Goal: Entertainment & Leisure: Consume media (video, audio)

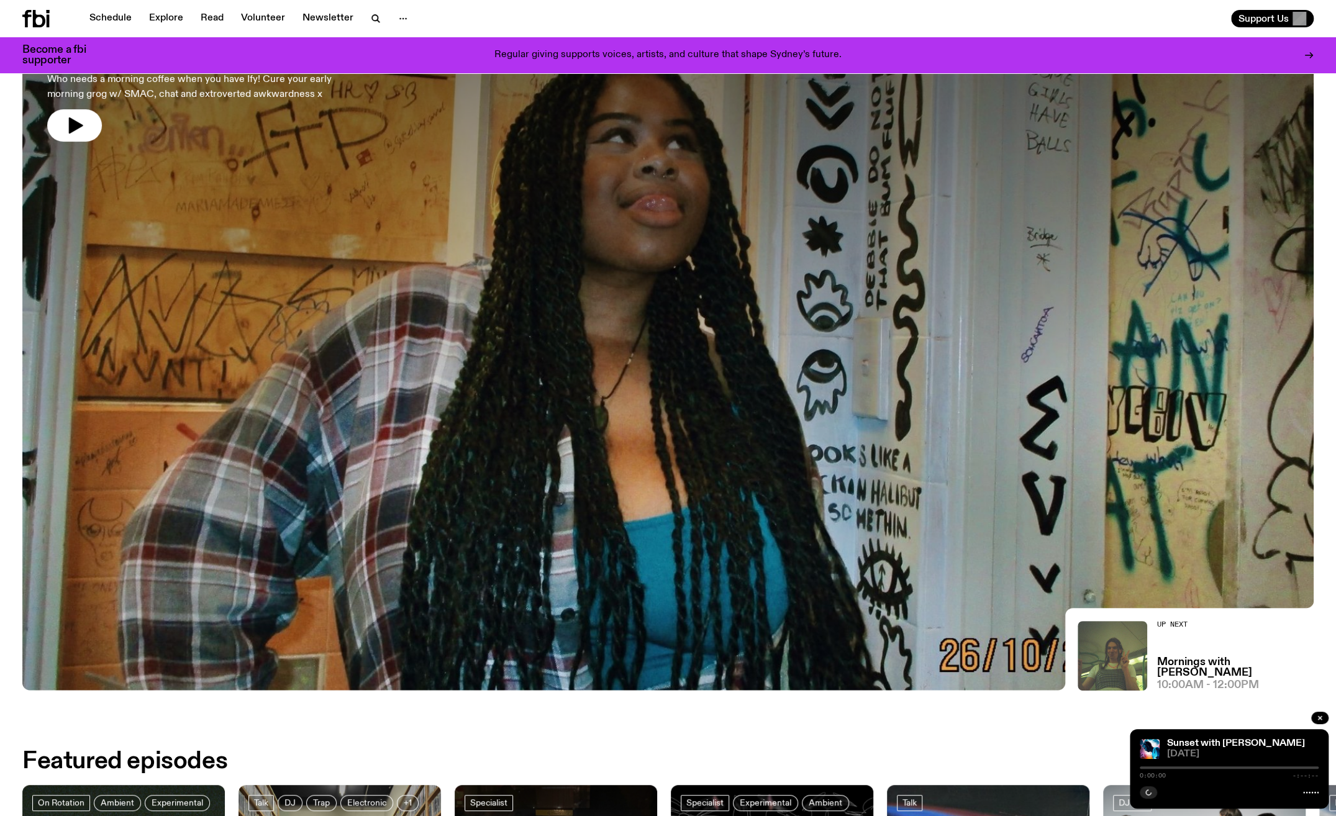
scroll to position [487, 0]
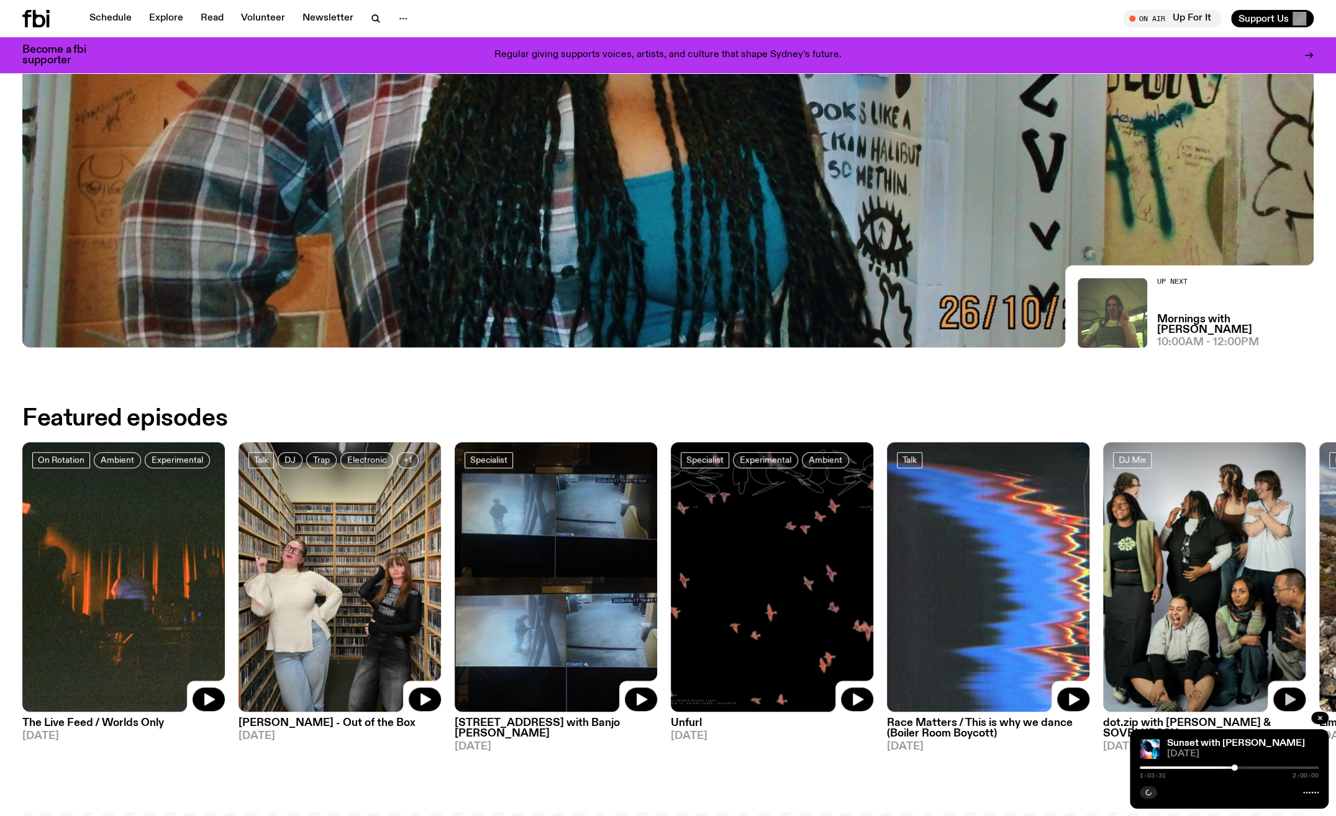
click at [1290, 699] on icon "button" at bounding box center [1290, 699] width 11 height 12
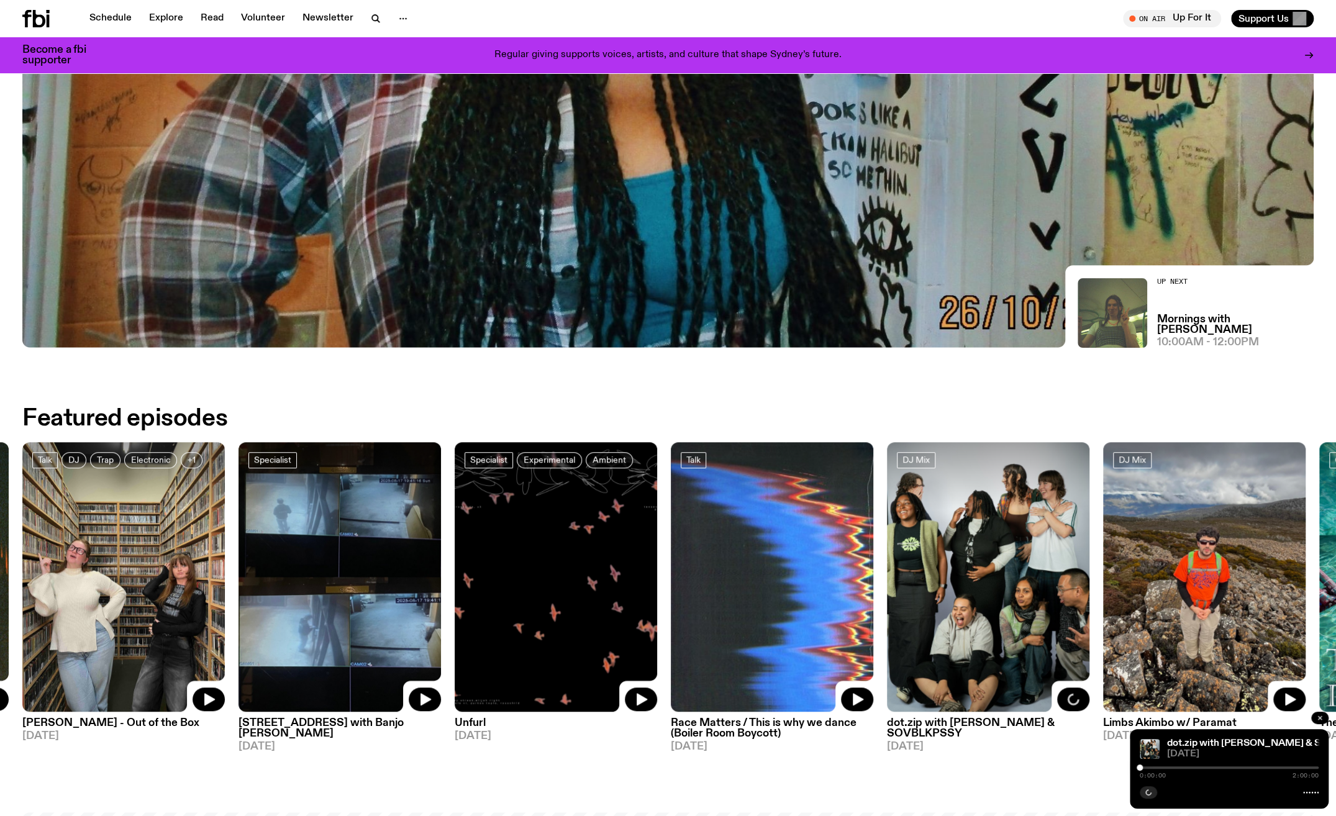
click at [1320, 722] on button "button" at bounding box center [1319, 718] width 17 height 12
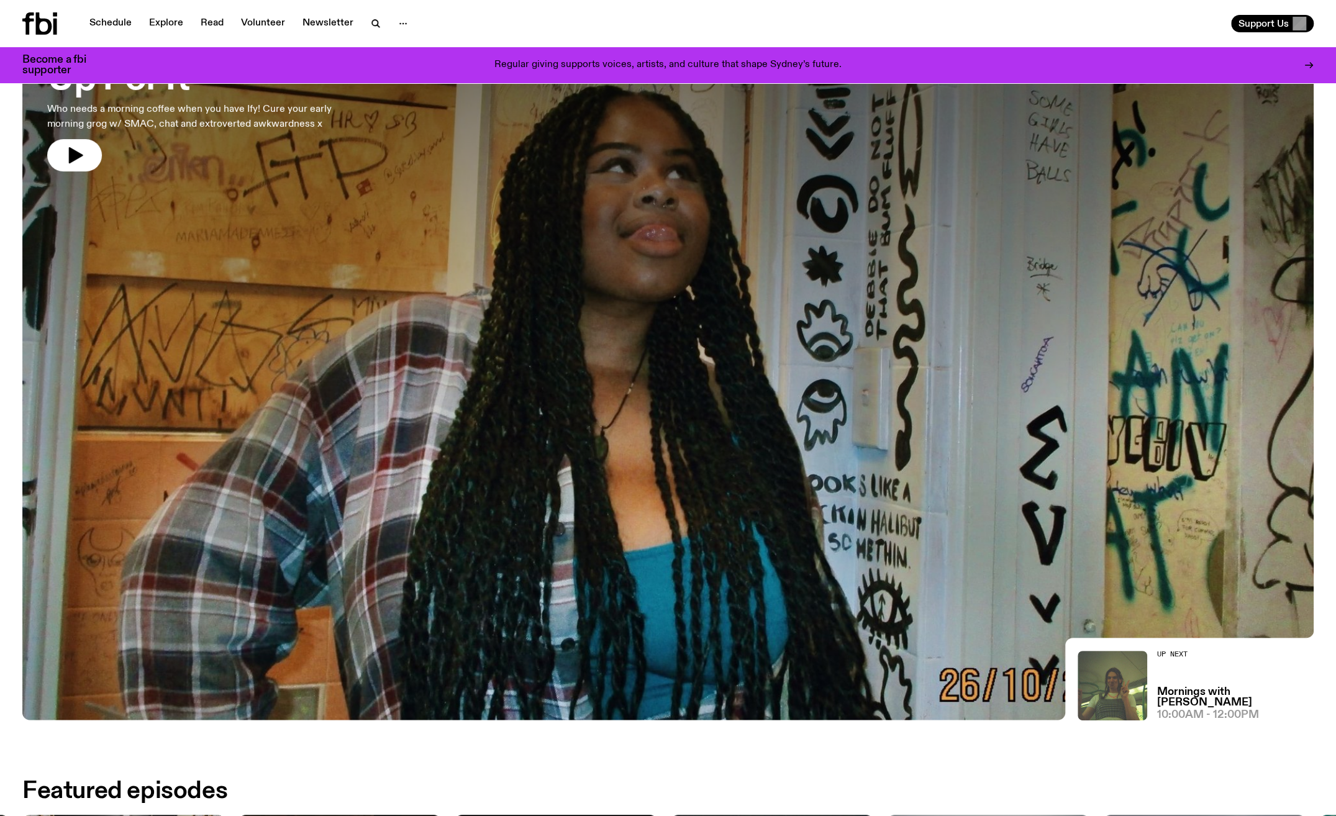
scroll to position [0, 0]
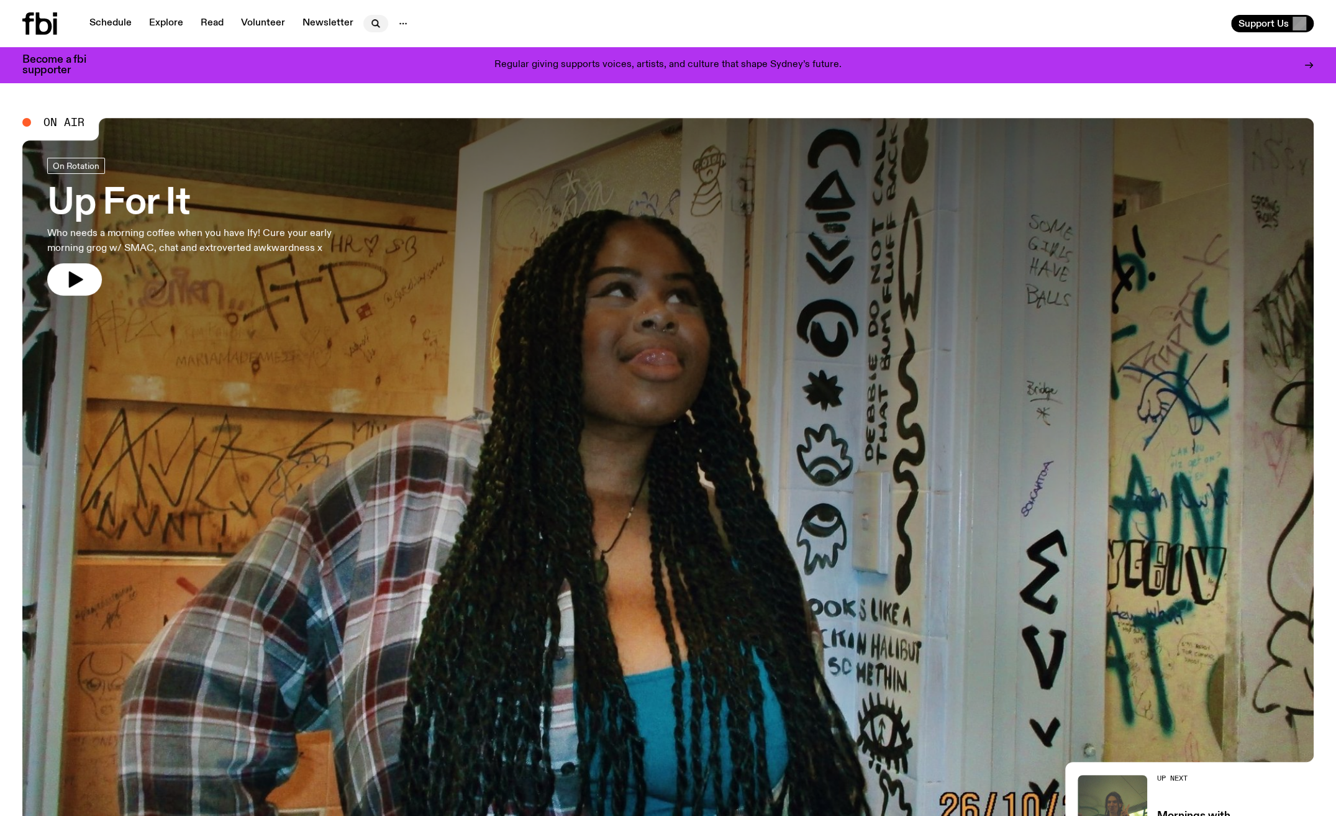
click at [364, 27] on button "button" at bounding box center [375, 23] width 25 height 17
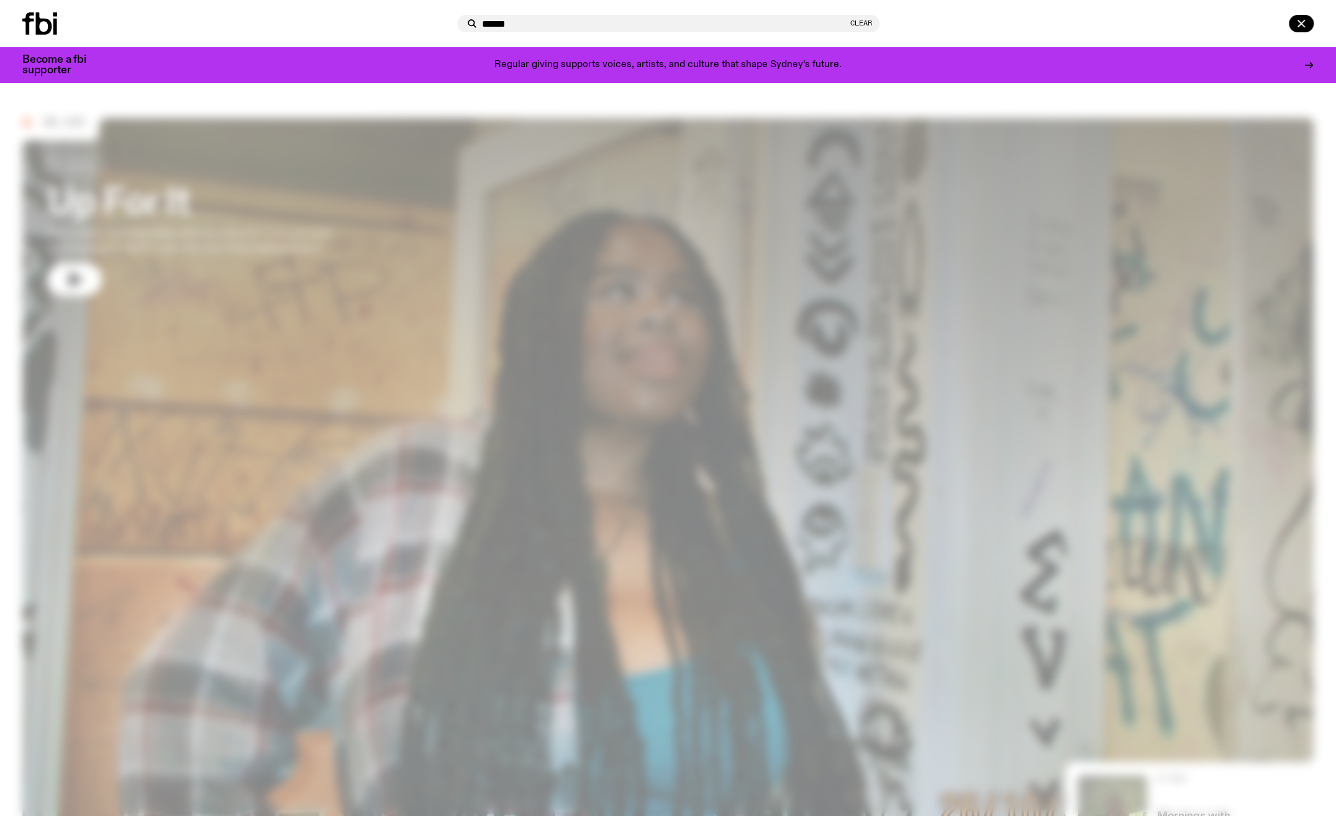
type input "******"
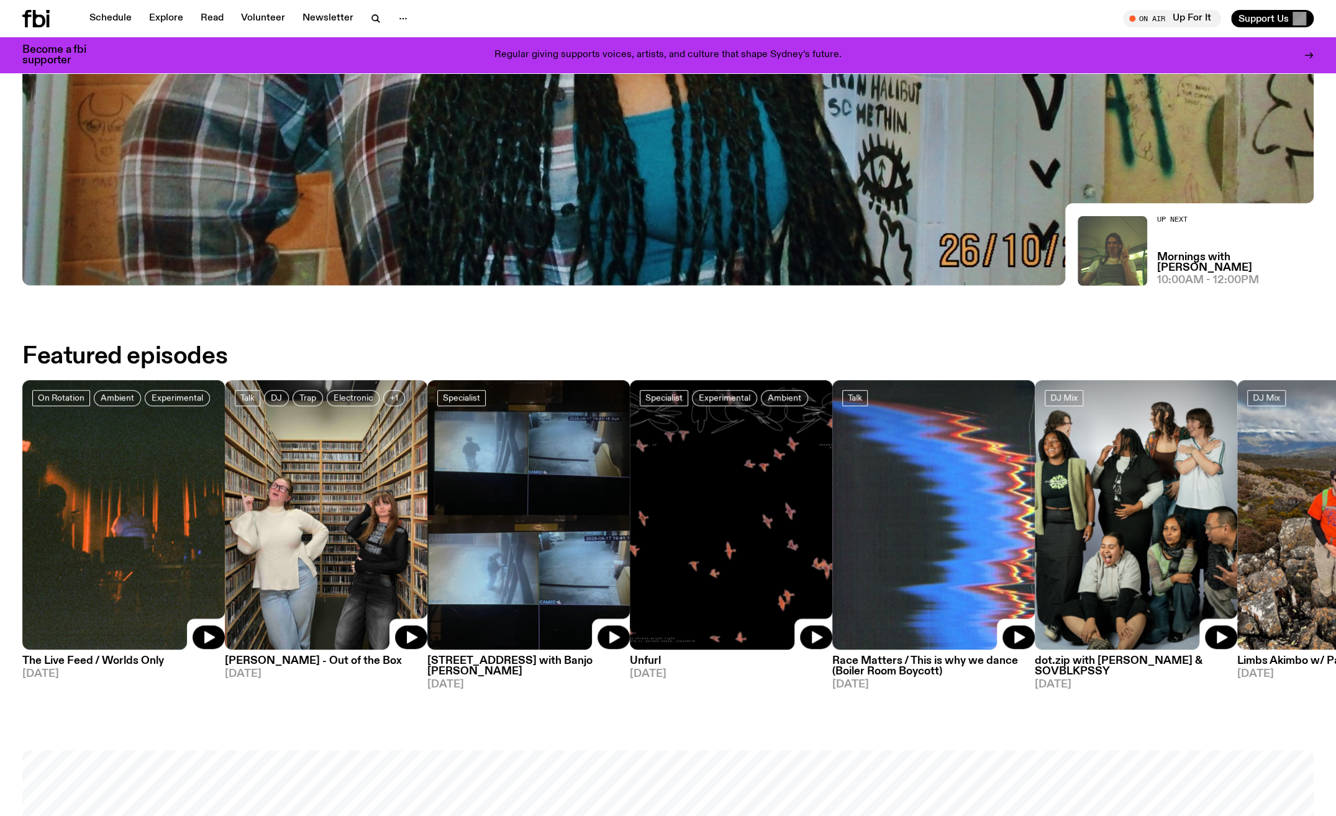
scroll to position [611, 0]
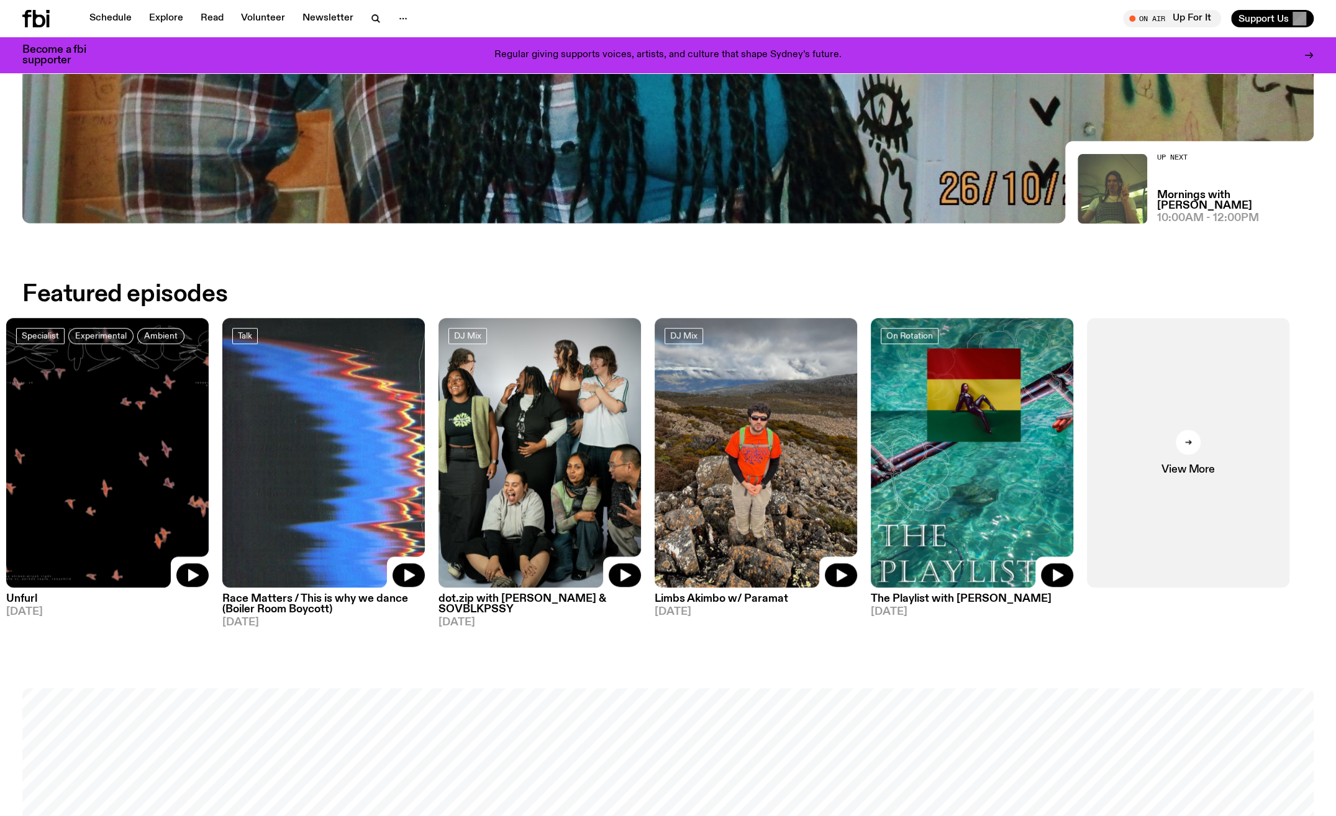
drag, startPoint x: 1163, startPoint y: 509, endPoint x: 497, endPoint y: 527, distance: 666.1
click at [497, 527] on img at bounding box center [540, 453] width 202 height 270
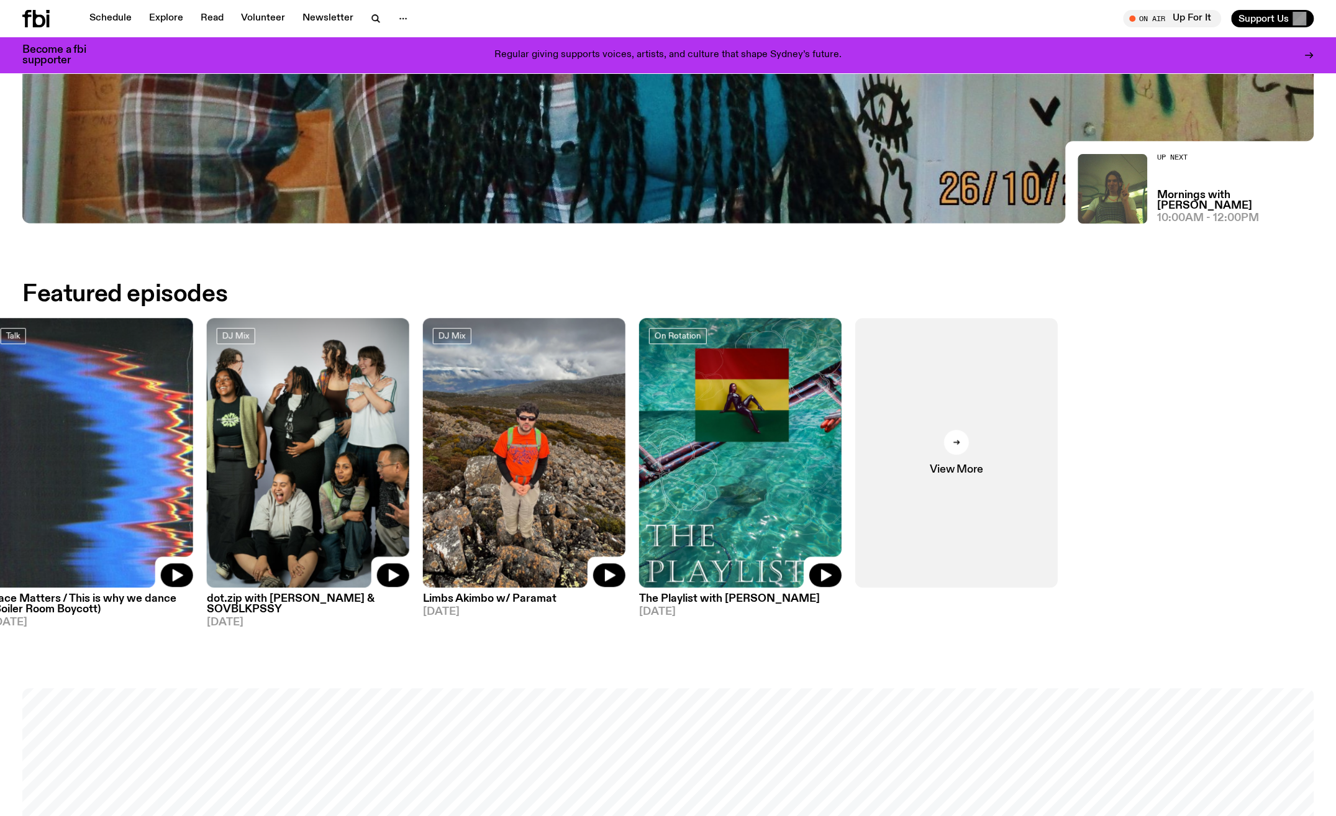
drag, startPoint x: 1202, startPoint y: 466, endPoint x: 732, endPoint y: 507, distance: 472.6
click at [732, 509] on div "On Rotation Ambient Experimental The Live Feed / Worlds Only 01.08.25 Talk DJ T…" at bounding box center [667, 473] width 1291 height 311
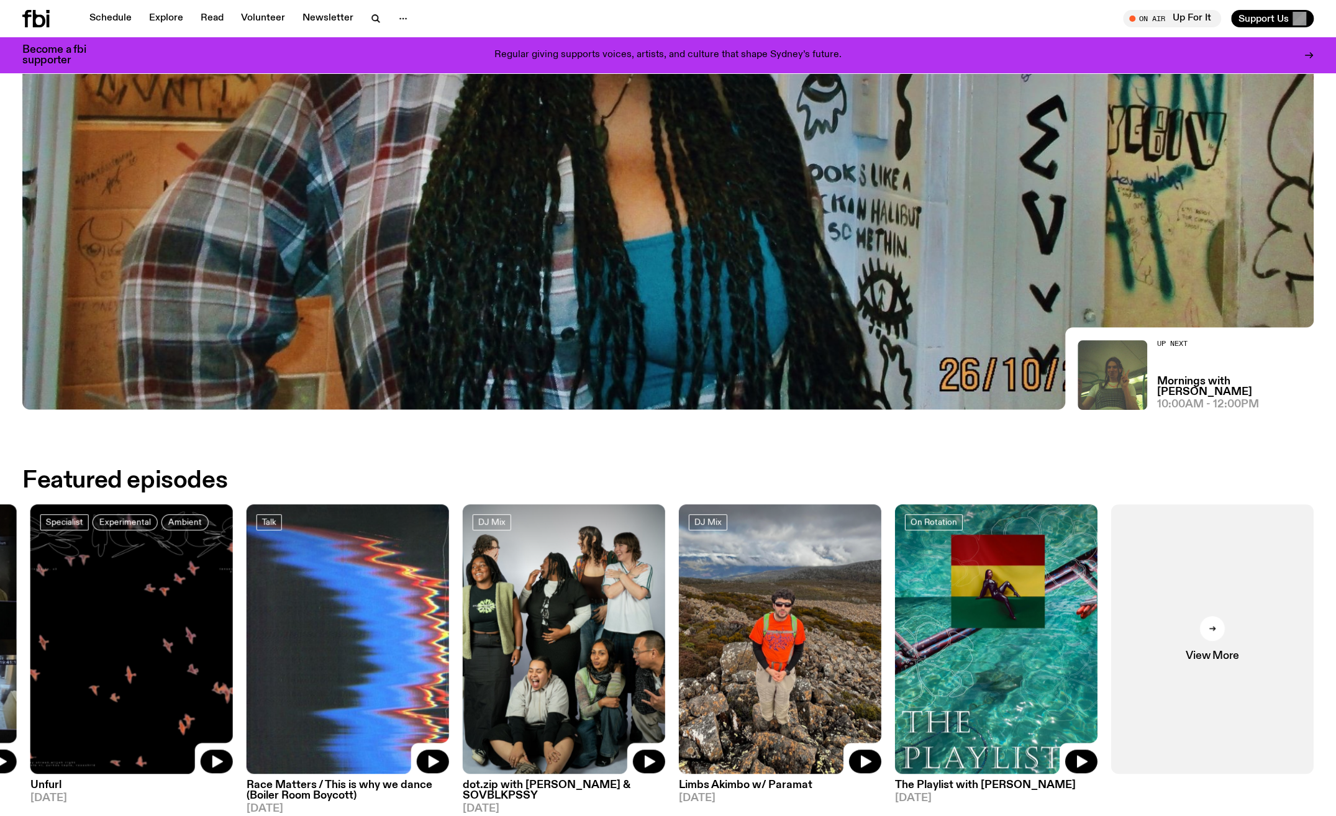
scroll to position [549, 0]
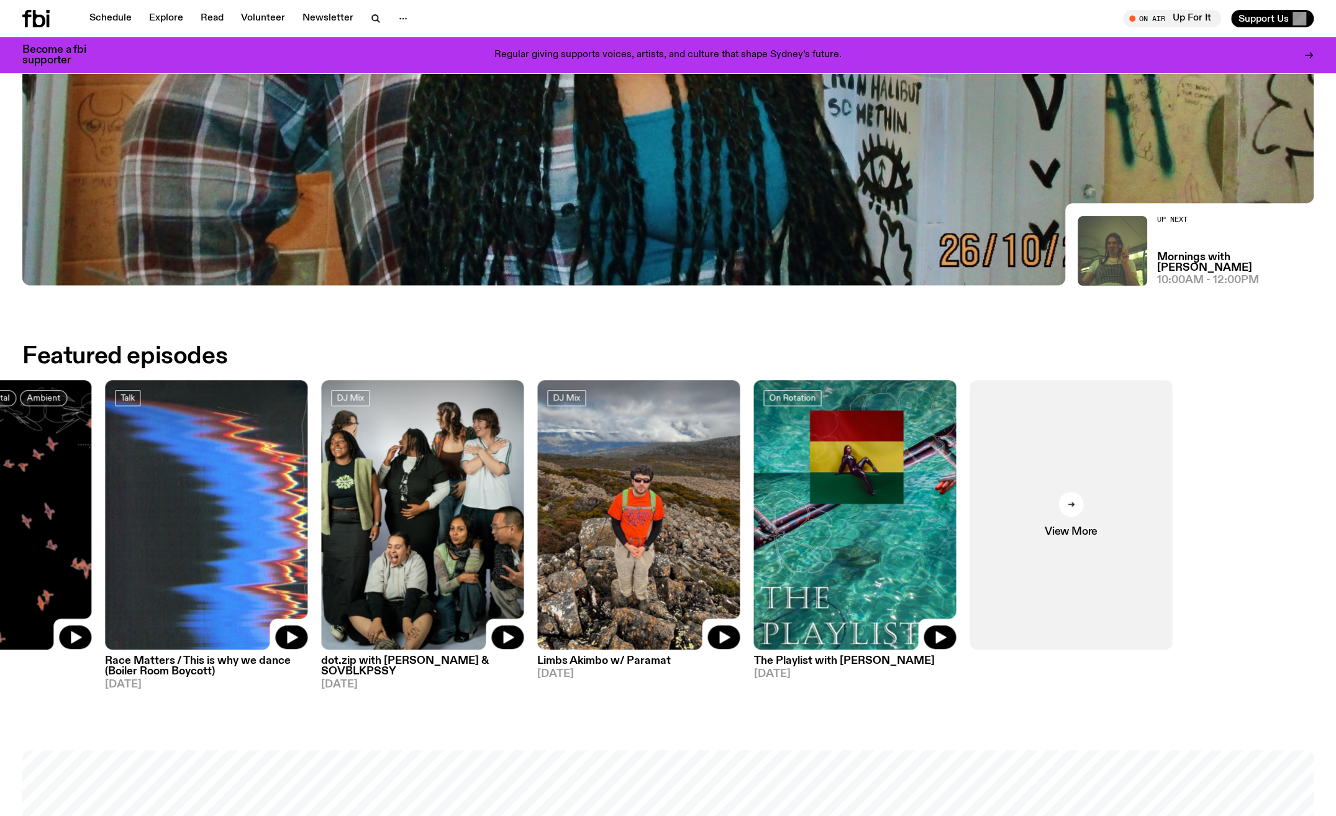
drag, startPoint x: 966, startPoint y: 576, endPoint x: 991, endPoint y: 555, distance: 32.2
click at [793, 581] on img at bounding box center [854, 515] width 202 height 270
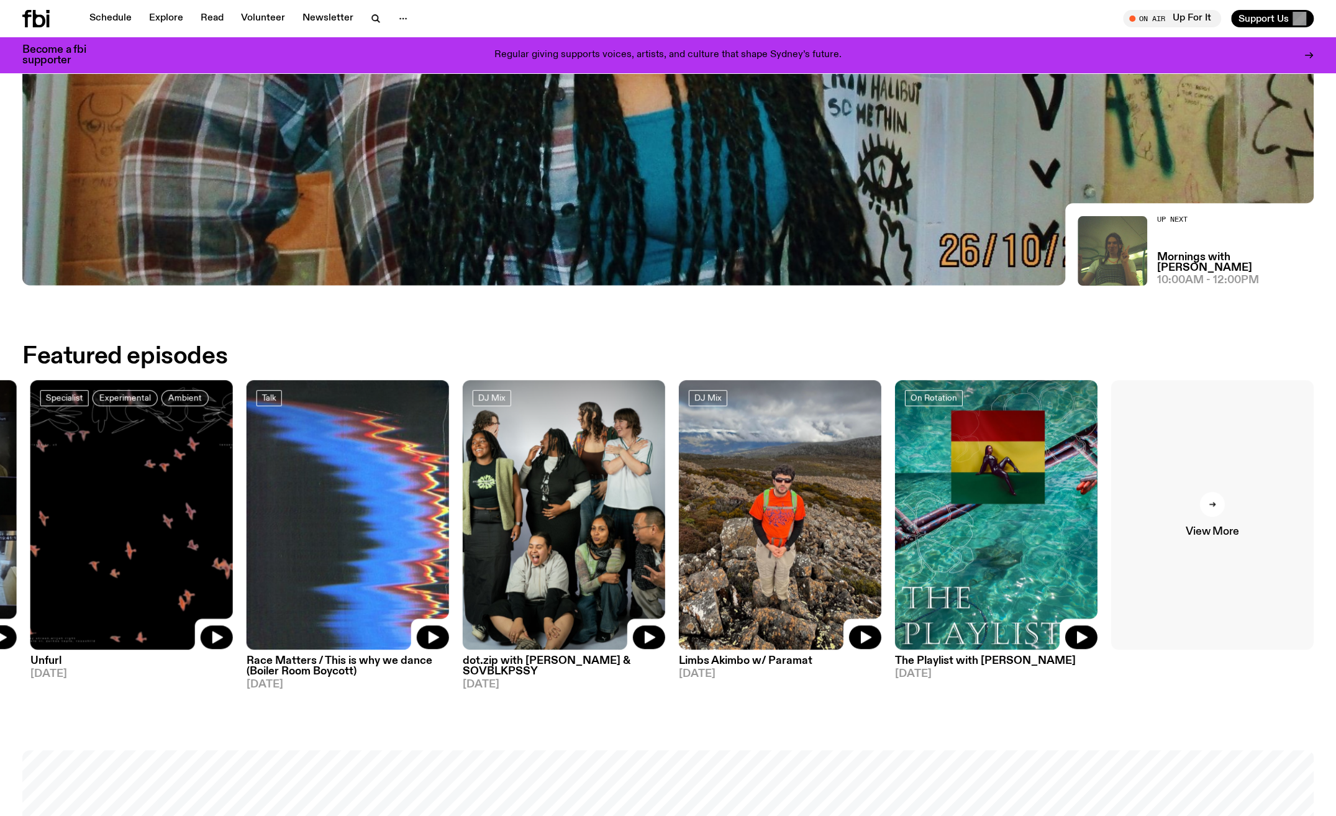
drag, startPoint x: 1245, startPoint y: 510, endPoint x: 1237, endPoint y: 511, distance: 7.5
click at [1243, 510] on link "View More" at bounding box center [1212, 515] width 202 height 270
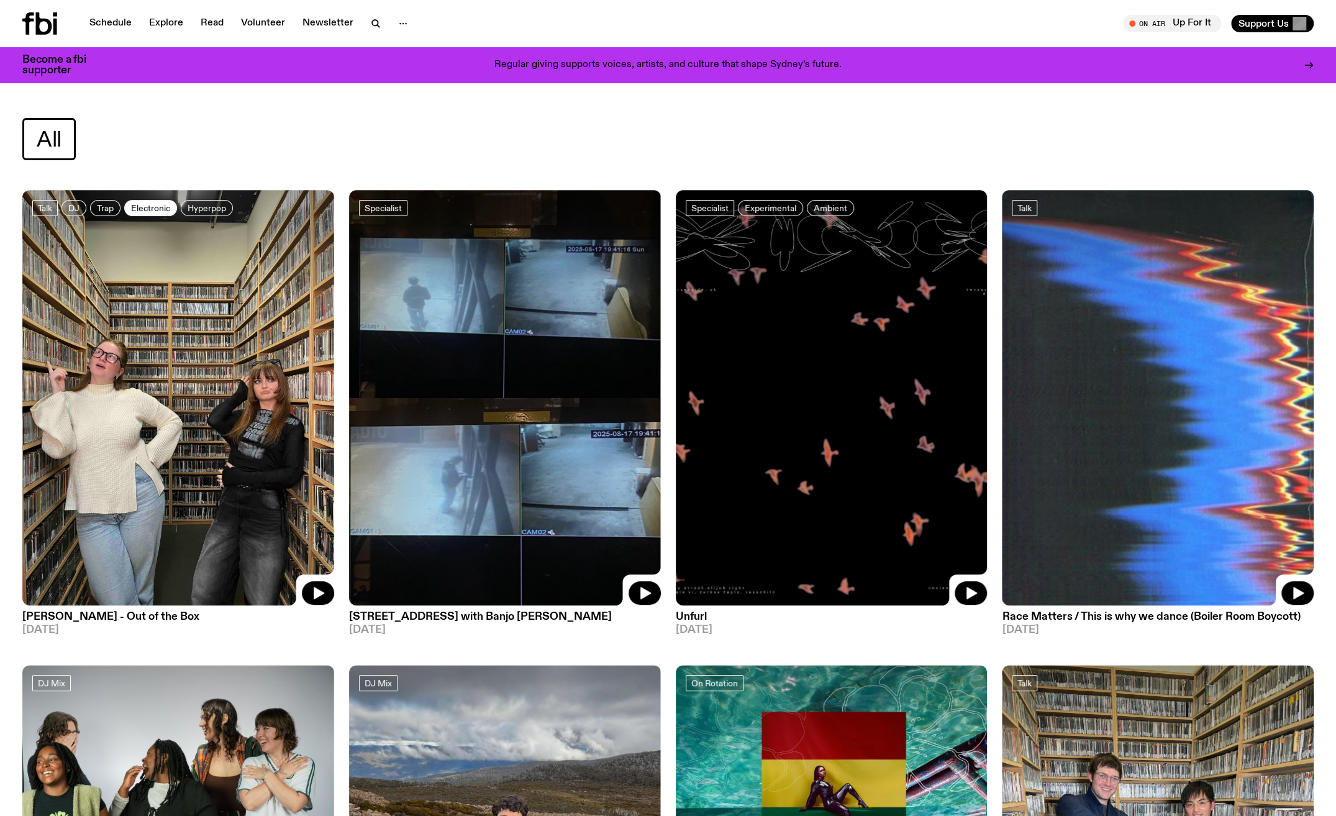
click at [137, 212] on span "Electronic" at bounding box center [150, 208] width 39 height 9
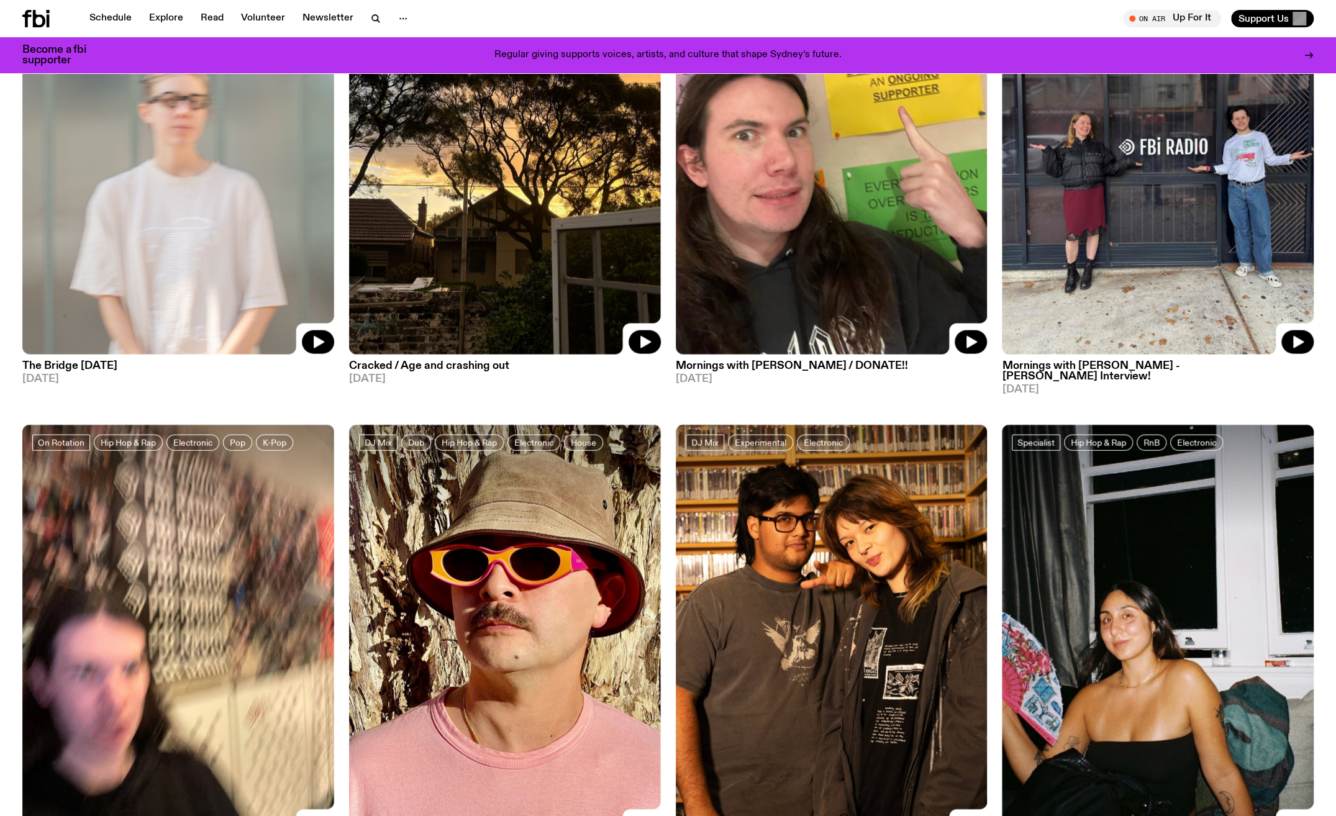
scroll to position [2174, 0]
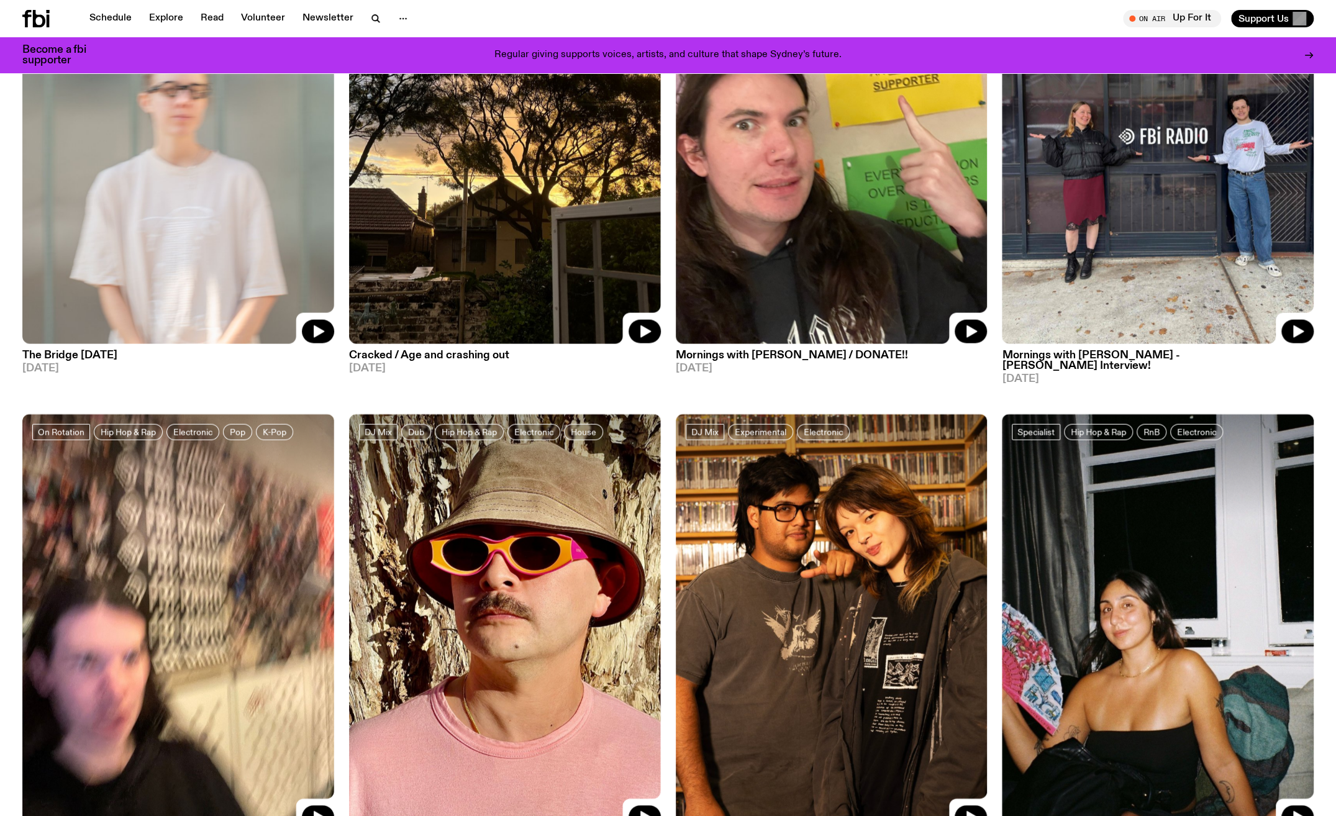
drag, startPoint x: 363, startPoint y: 595, endPoint x: 388, endPoint y: 683, distance: 91.0
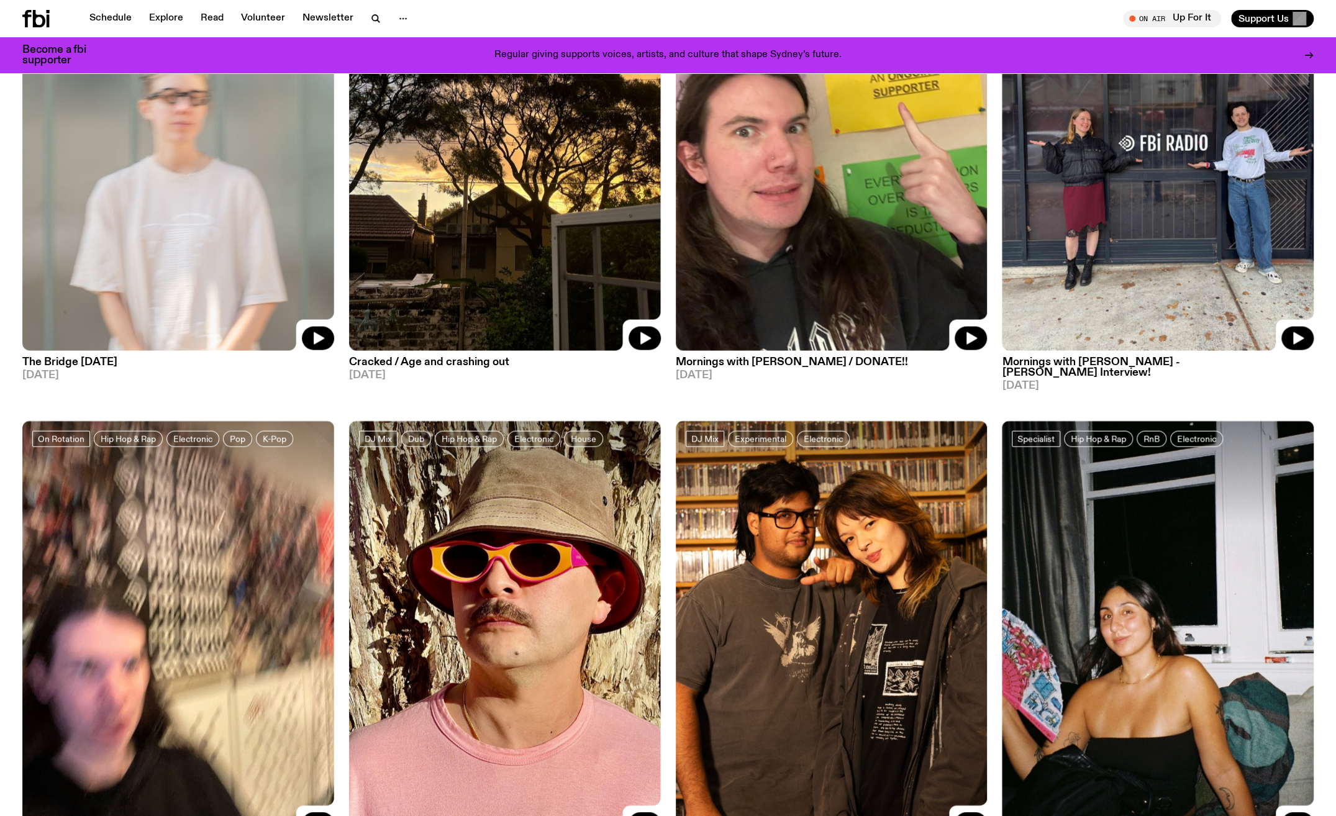
scroll to position [1798, 0]
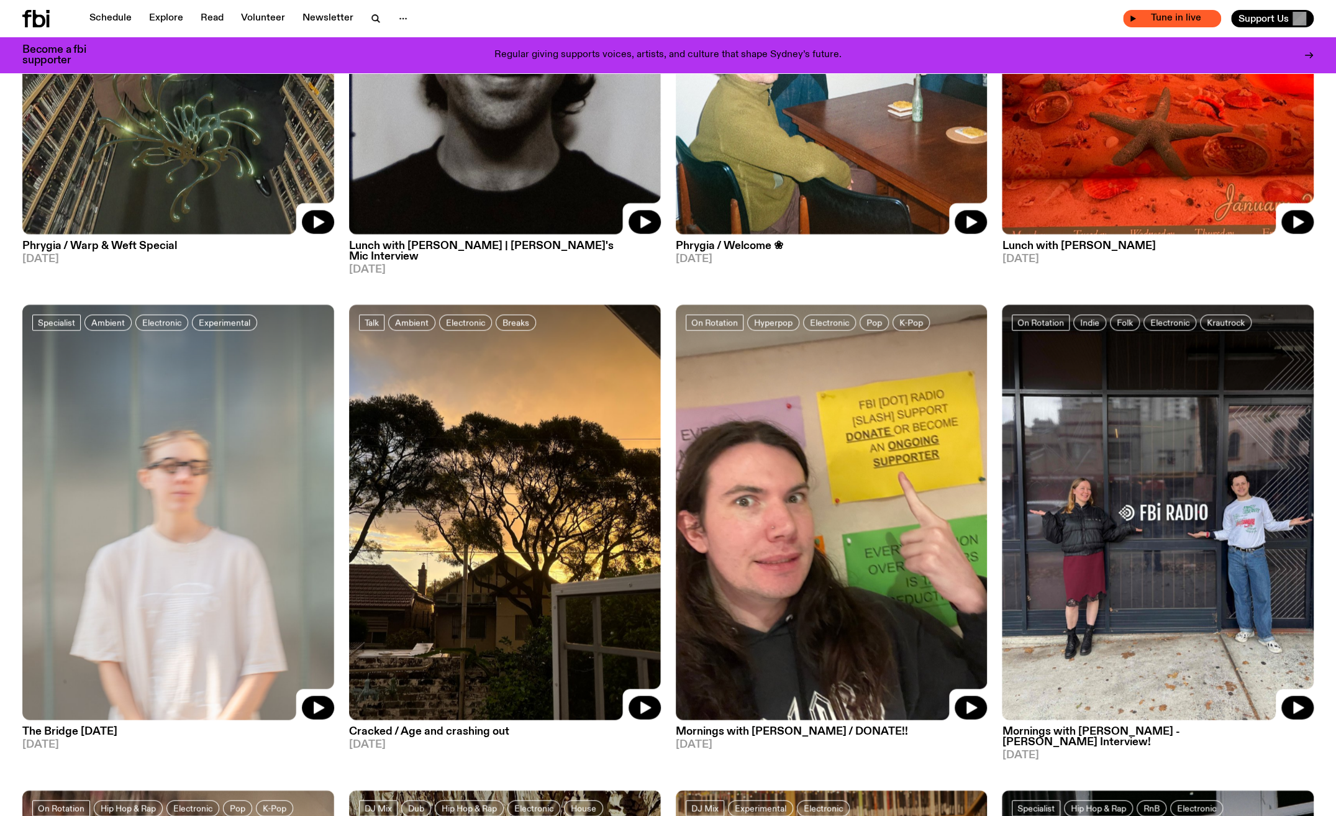
click at [1190, 21] on span "Tune in live" at bounding box center [1176, 18] width 78 height 9
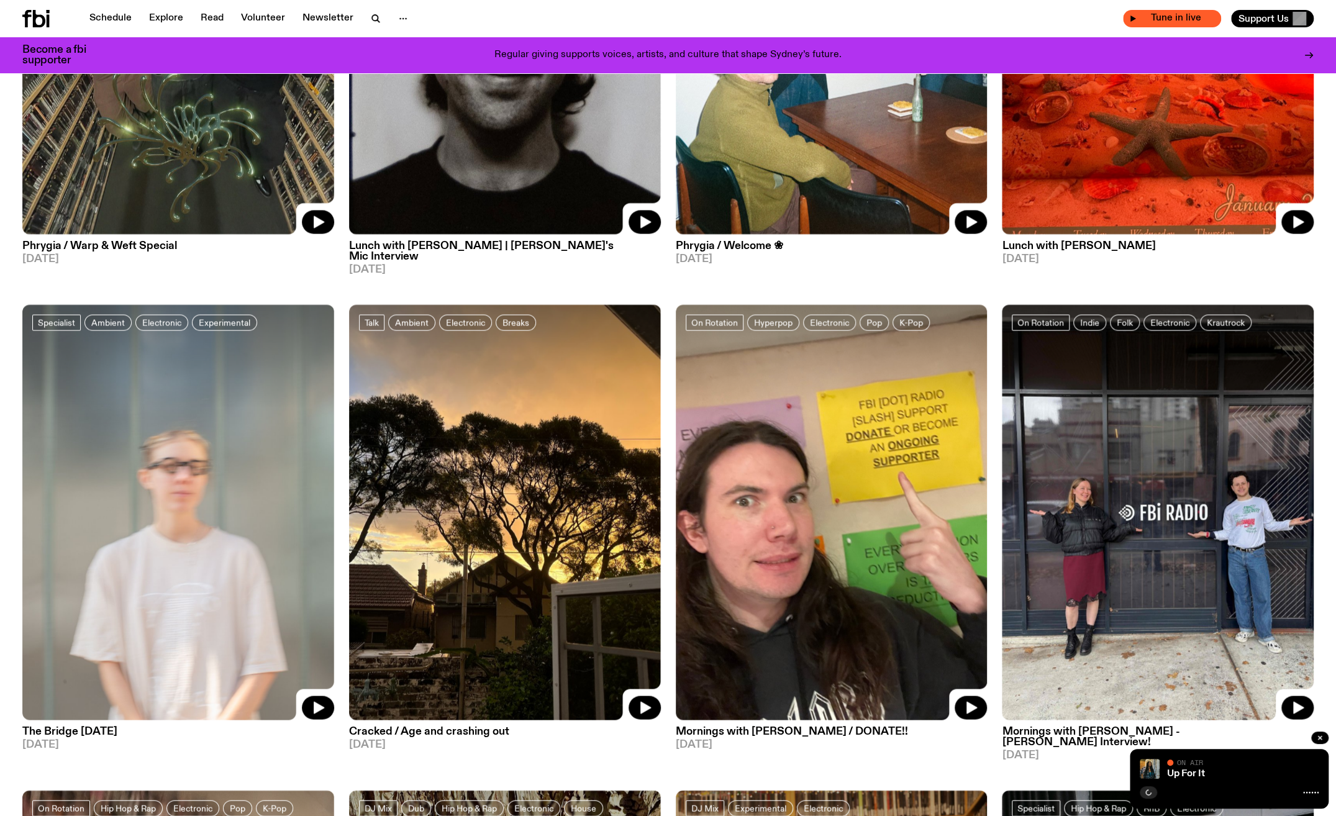
click at [1136, 19] on div "Tune in live" at bounding box center [1172, 18] width 98 height 17
